Goal: Information Seeking & Learning: Learn about a topic

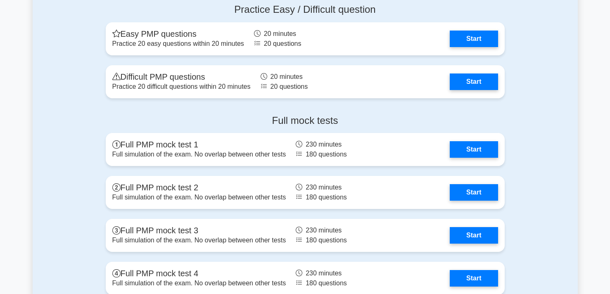
scroll to position [2758, 0]
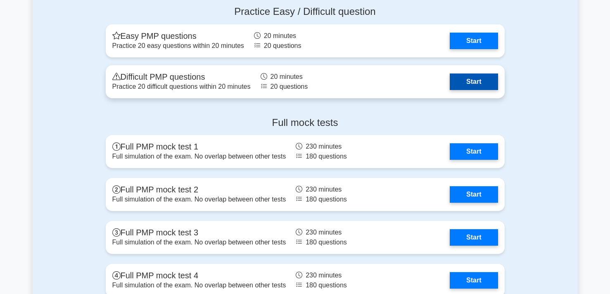
click at [481, 83] on link "Start" at bounding box center [474, 82] width 48 height 17
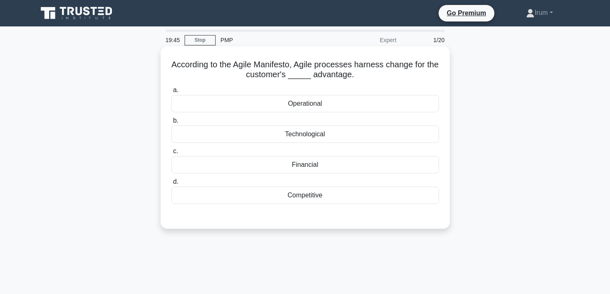
click at [314, 199] on div "Competitive" at bounding box center [305, 195] width 268 height 17
click at [171, 185] on input "d. Competitive" at bounding box center [171, 181] width 0 height 5
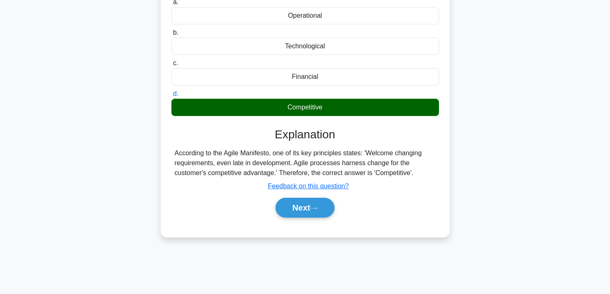
scroll to position [90, 0]
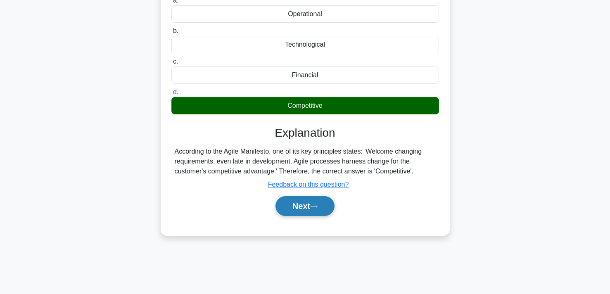
click at [314, 208] on icon at bounding box center [313, 206] width 7 height 5
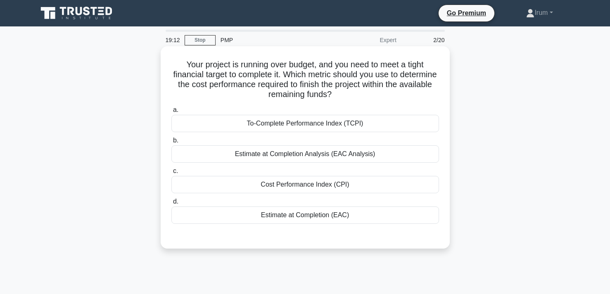
scroll to position [7, 0]
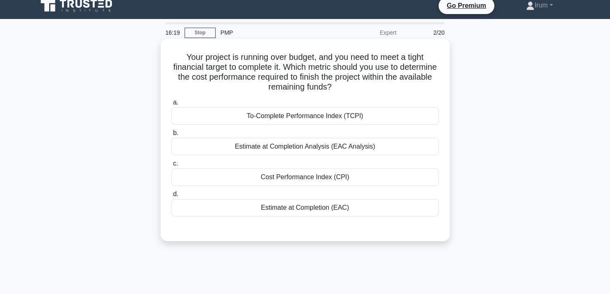
click at [306, 180] on div "Cost Performance Index (CPI)" at bounding box center [305, 177] width 268 height 17
click at [171, 166] on input "c. Cost Performance Index (CPI)" at bounding box center [171, 163] width 0 height 5
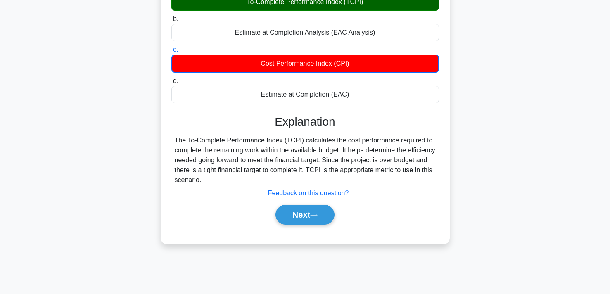
scroll to position [122, 0]
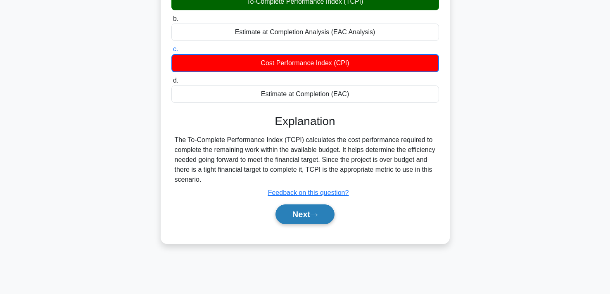
click at [313, 214] on button "Next" at bounding box center [304, 214] width 59 height 20
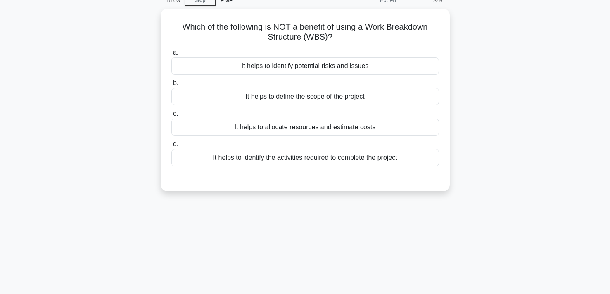
scroll to position [42, 0]
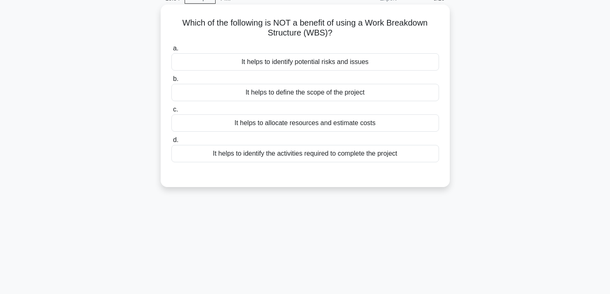
click at [311, 58] on div "It helps to identify potential risks and issues" at bounding box center [305, 61] width 268 height 17
click at [171, 51] on input "a. It helps to identify potential risks and issues" at bounding box center [171, 48] width 0 height 5
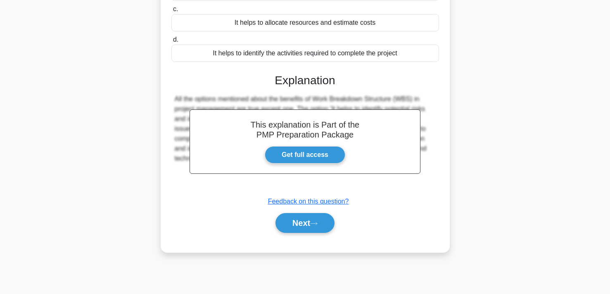
scroll to position [152, 0]
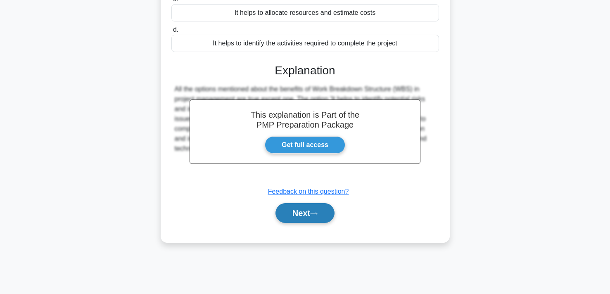
click at [298, 206] on button "Next" at bounding box center [304, 213] width 59 height 20
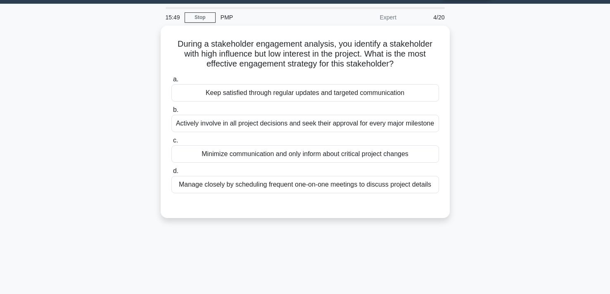
scroll to position [24, 0]
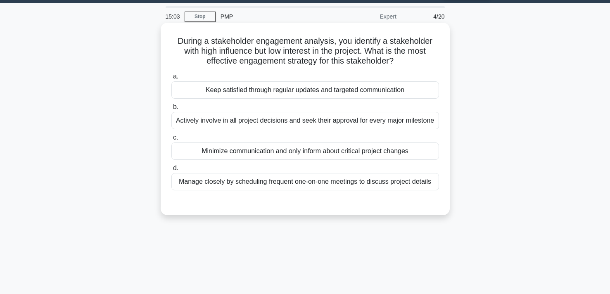
click at [310, 152] on div "Minimize communication and only inform about critical project changes" at bounding box center [305, 150] width 268 height 17
click at [171, 140] on input "c. Minimize communication and only inform about critical project changes" at bounding box center [171, 137] width 0 height 5
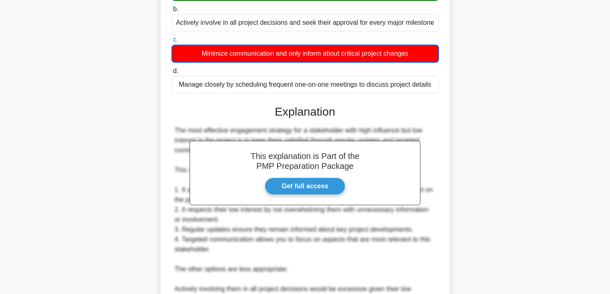
scroll to position [315, 0]
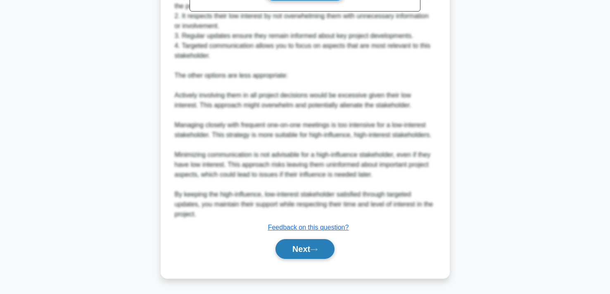
click at [297, 253] on button "Next" at bounding box center [304, 249] width 59 height 20
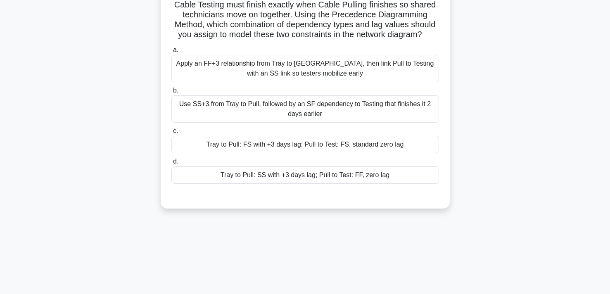
scroll to position [152, 0]
